Goal: Transaction & Acquisition: Purchase product/service

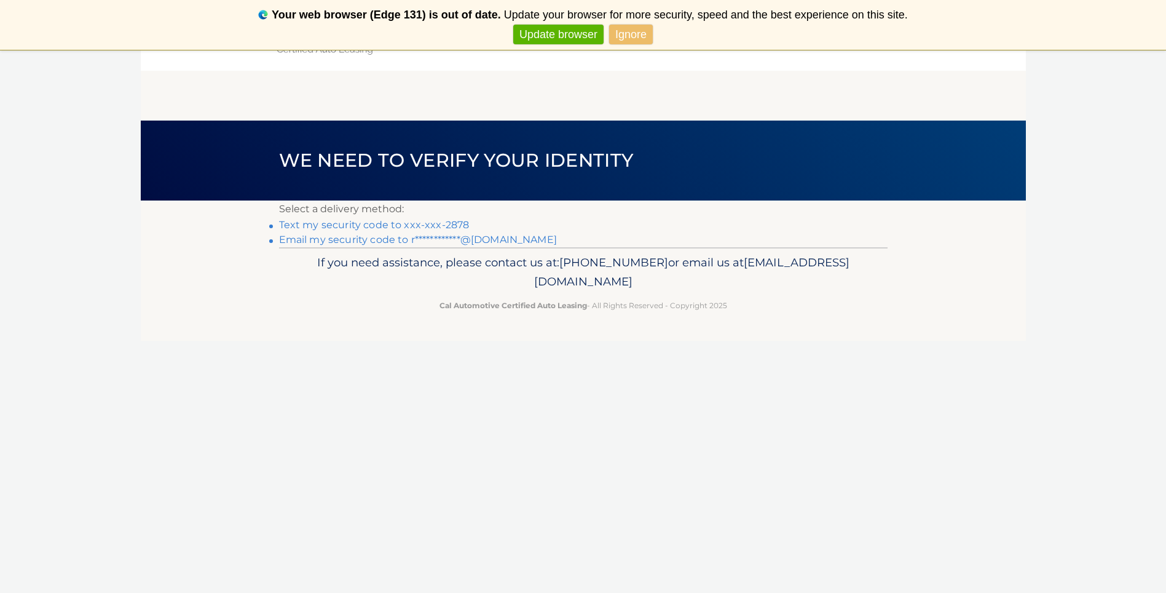
click at [388, 222] on link "Text my security code to xxx-xxx-2878" at bounding box center [374, 225] width 191 height 12
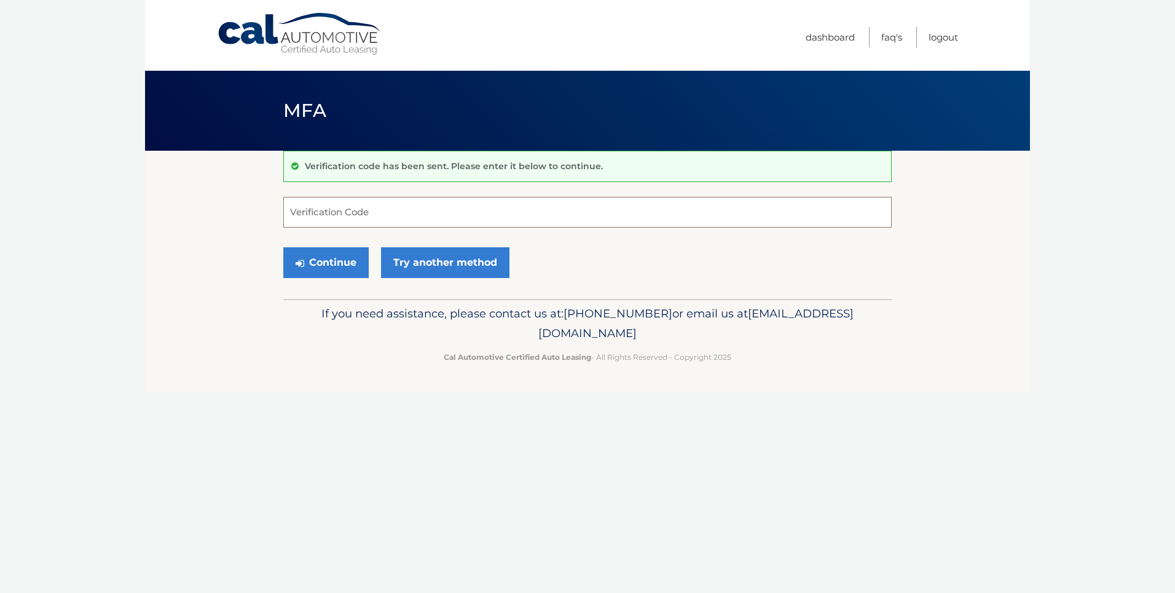
click at [387, 210] on input "Verification Code" at bounding box center [587, 212] width 608 height 31
type input "146481"
click at [283, 247] on button "Continue" at bounding box center [325, 262] width 85 height 31
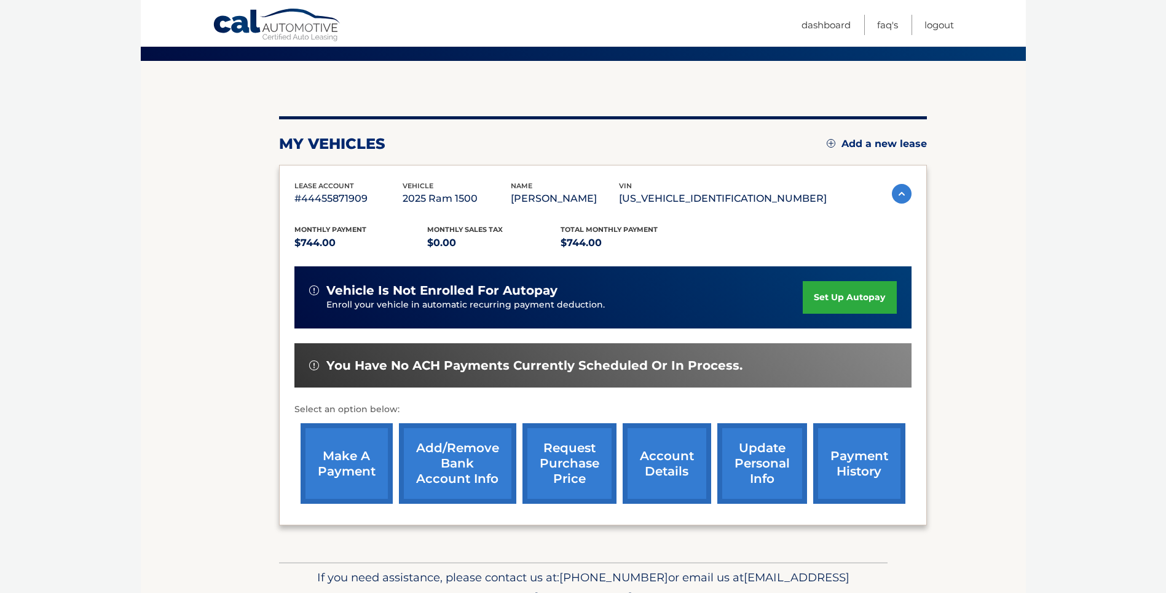
scroll to position [123, 0]
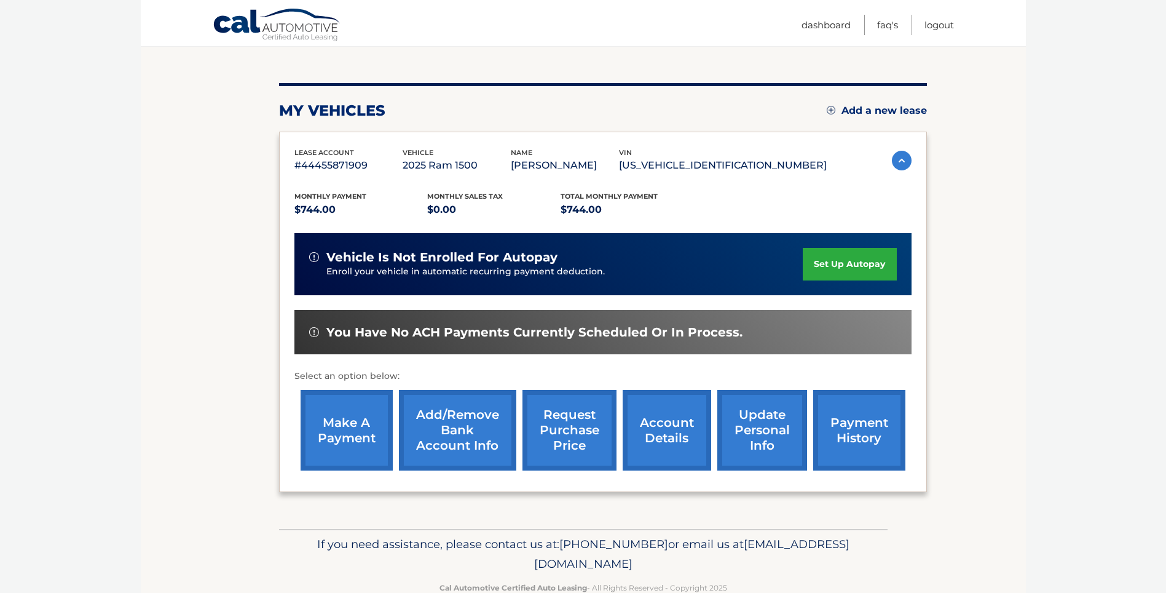
click at [342, 424] on link "make a payment" at bounding box center [347, 430] width 92 height 81
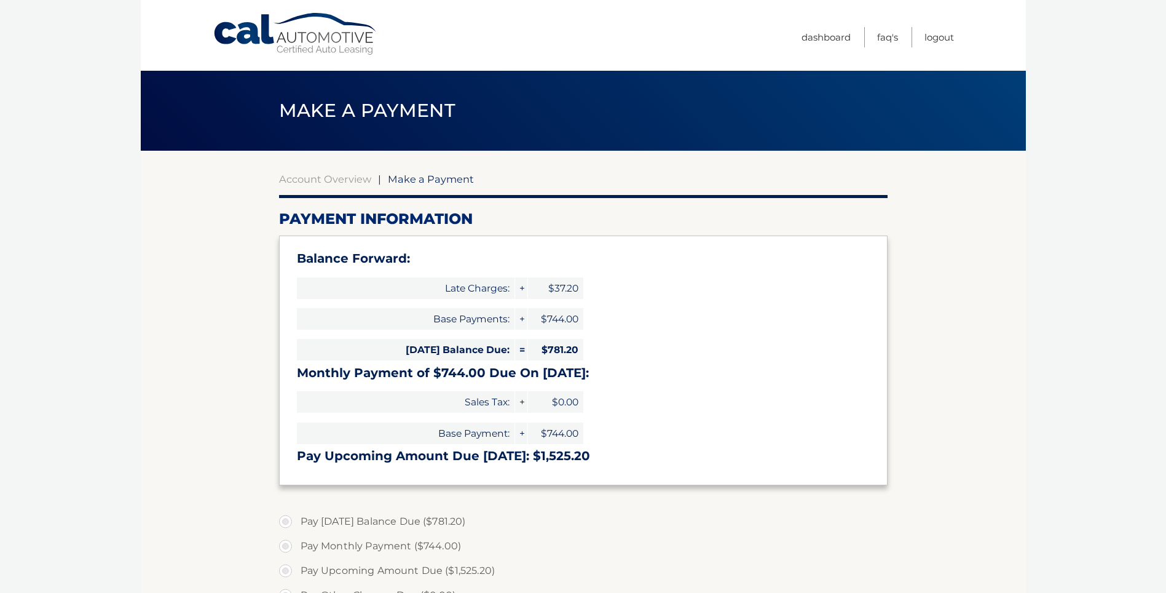
type input "1525.20"
select select "ZThhYjJhNWQtYWMzYy00NTVhLWE4N2EtYTE2Y2ZlYzQ0MzAy"
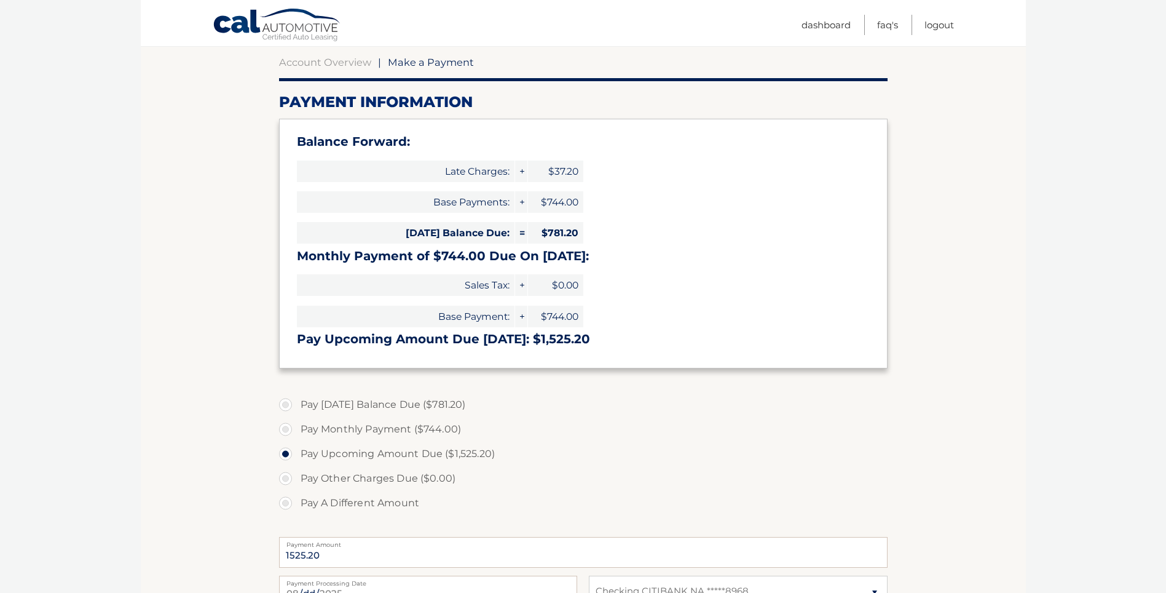
scroll to position [123, 0]
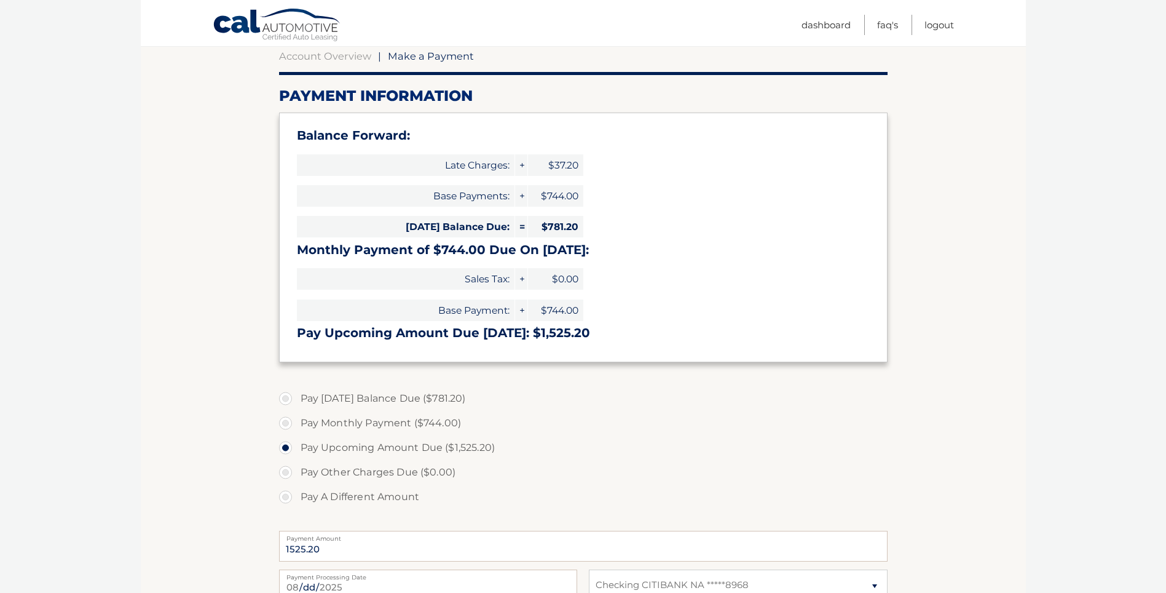
click at [287, 402] on label "Pay Today's Balance Due ($781.20)" at bounding box center [583, 398] width 608 height 25
click at [287, 402] on input "Pay Today's Balance Due ($781.20)" at bounding box center [290, 396] width 12 height 20
radio input "true"
type input "781.20"
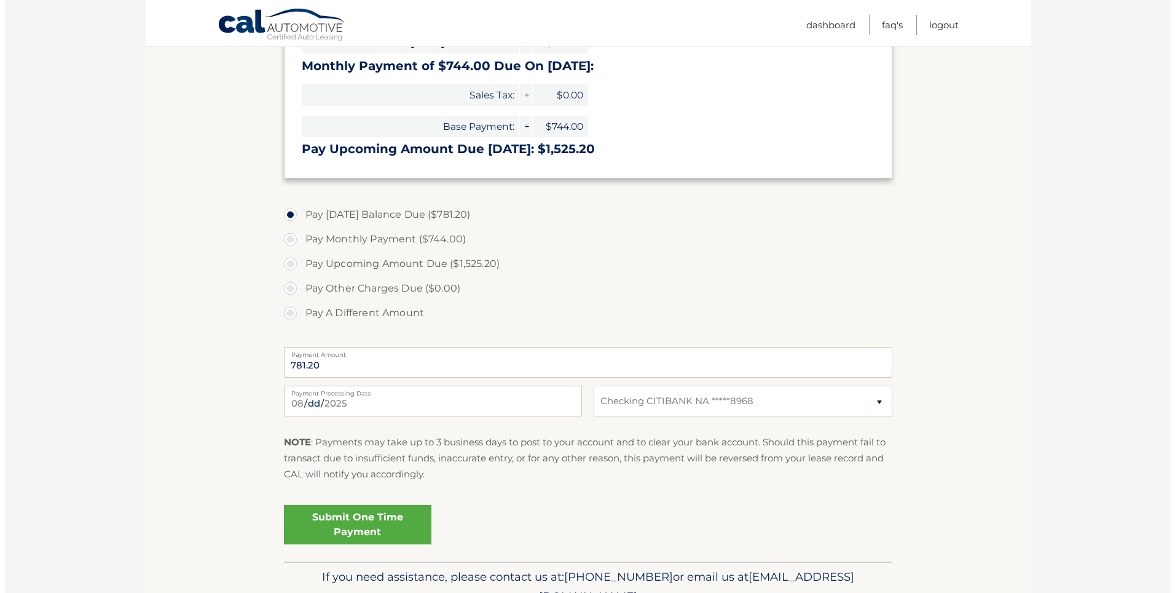
scroll to position [307, 0]
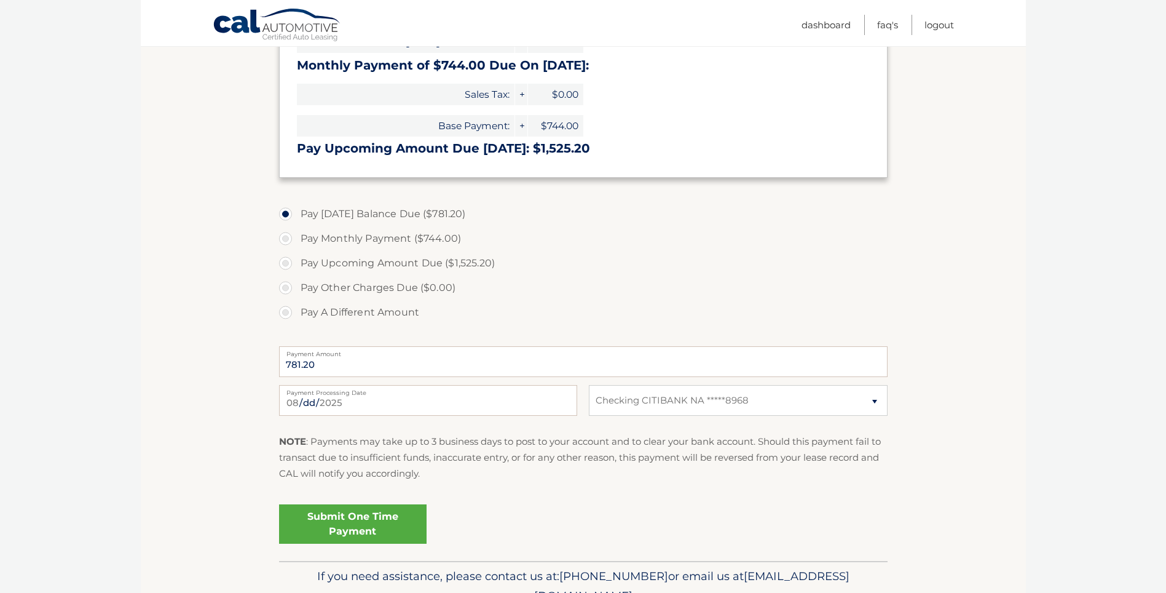
click at [360, 517] on link "Submit One Time Payment" at bounding box center [353, 523] width 148 height 39
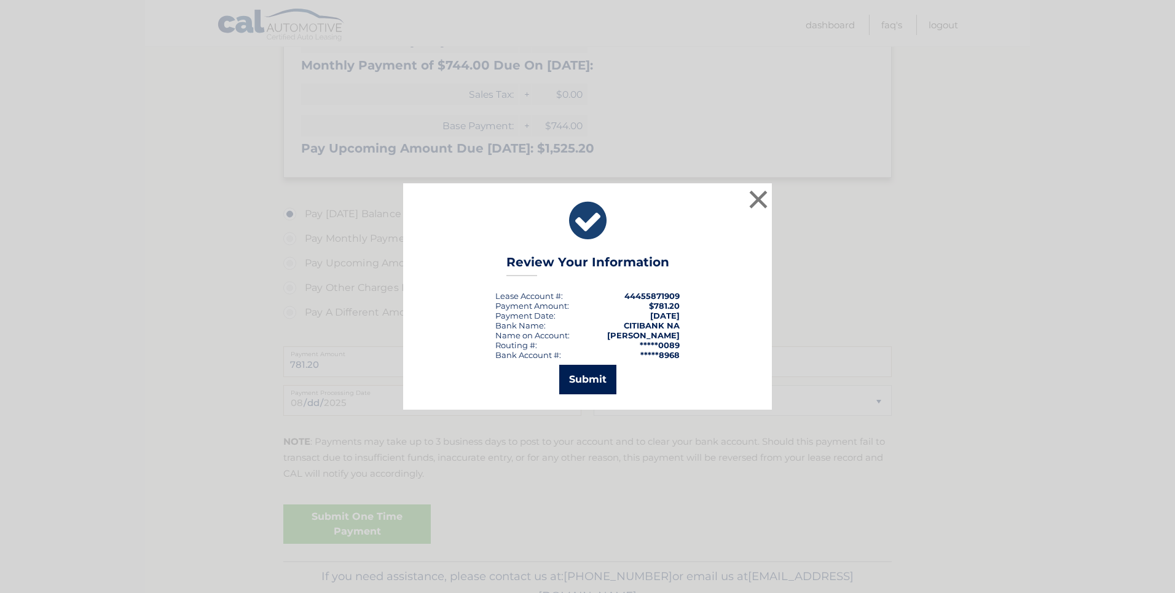
click at [596, 377] on button "Submit" at bounding box center [587, 379] width 57 height 30
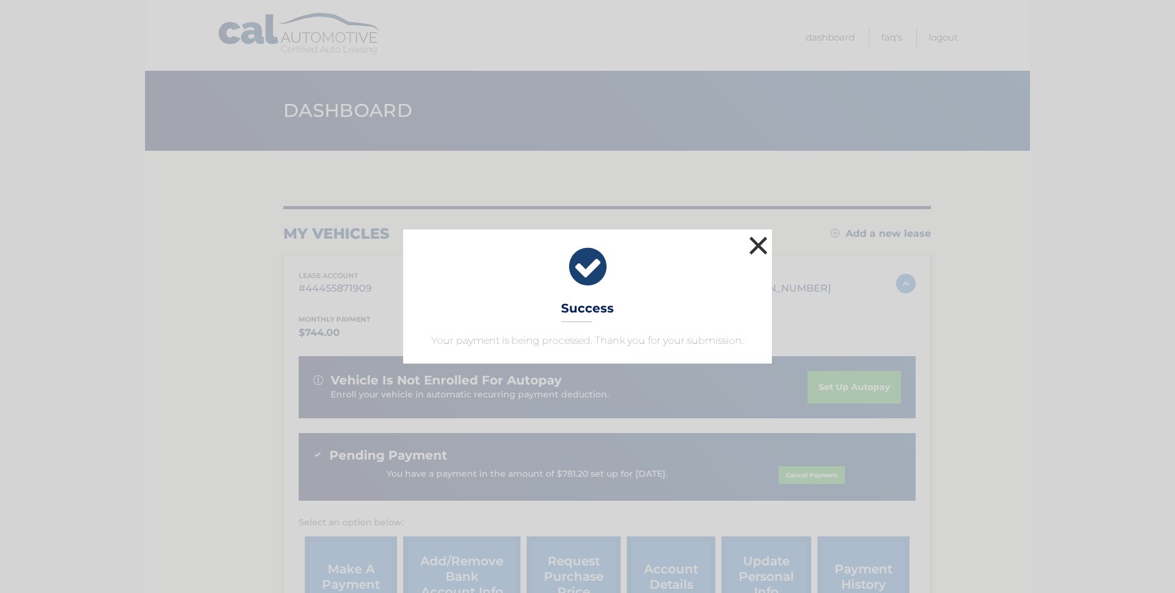
click at [753, 243] on button "×" at bounding box center [758, 245] width 25 height 25
